Goal: Navigation & Orientation: Find specific page/section

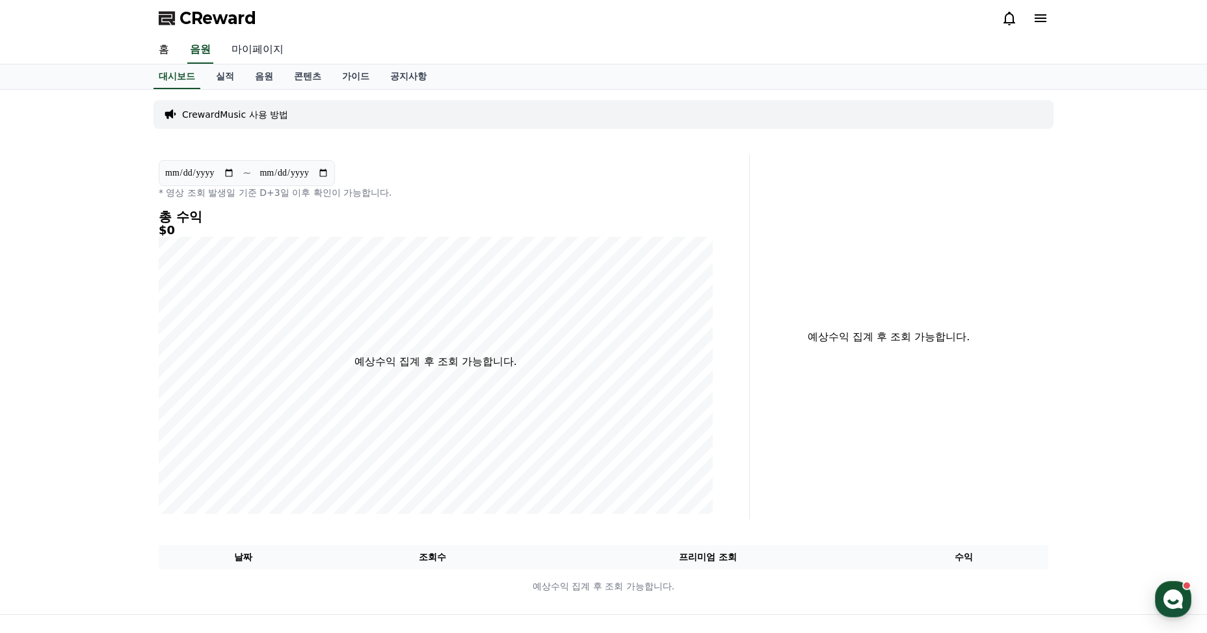
click at [245, 51] on link "마이페이지" at bounding box center [257, 49] width 73 height 27
select select "**********"
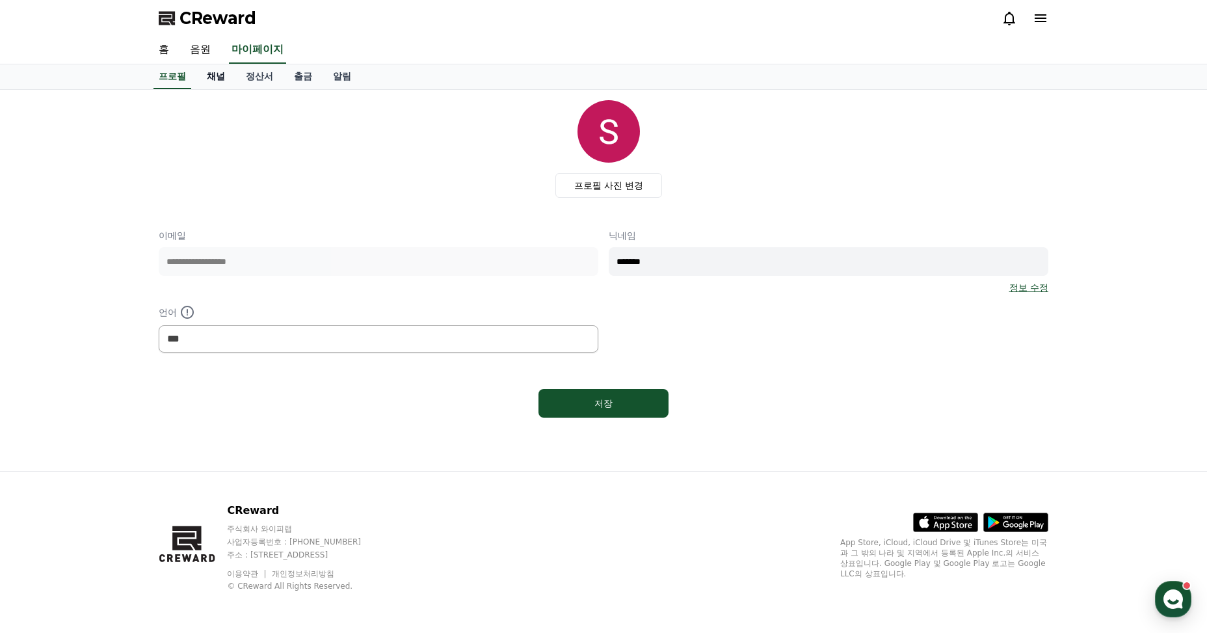
click at [211, 77] on link "채널" at bounding box center [215, 76] width 39 height 25
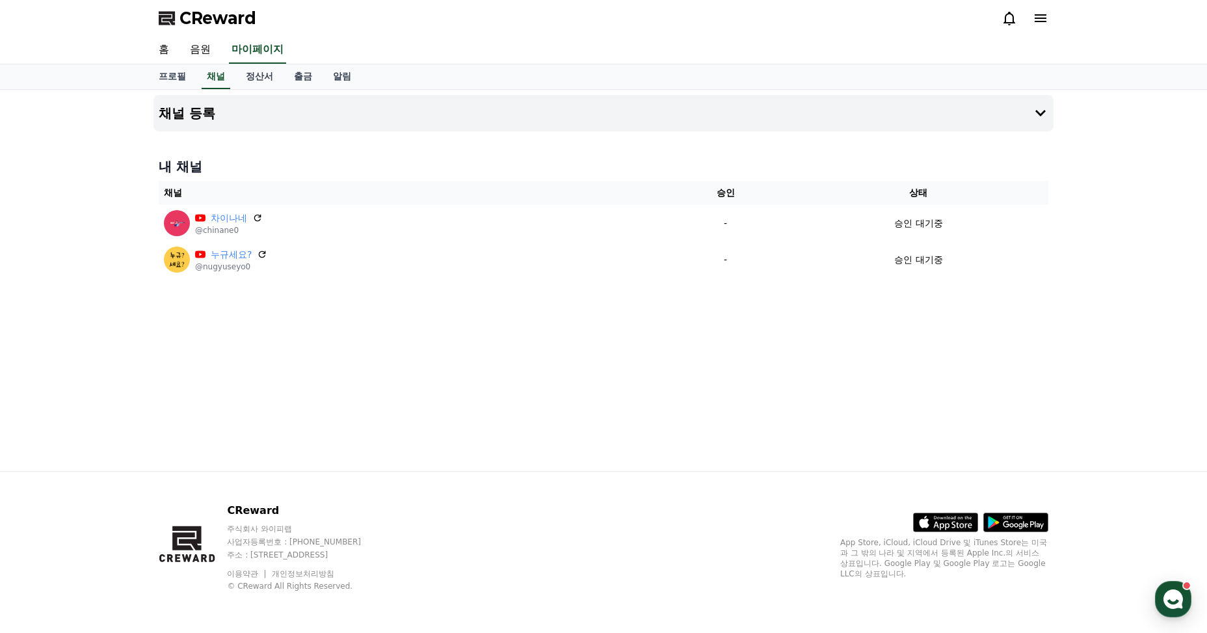
click at [178, 16] on link "CReward" at bounding box center [208, 18] width 98 height 21
